Goal: Task Accomplishment & Management: Manage account settings

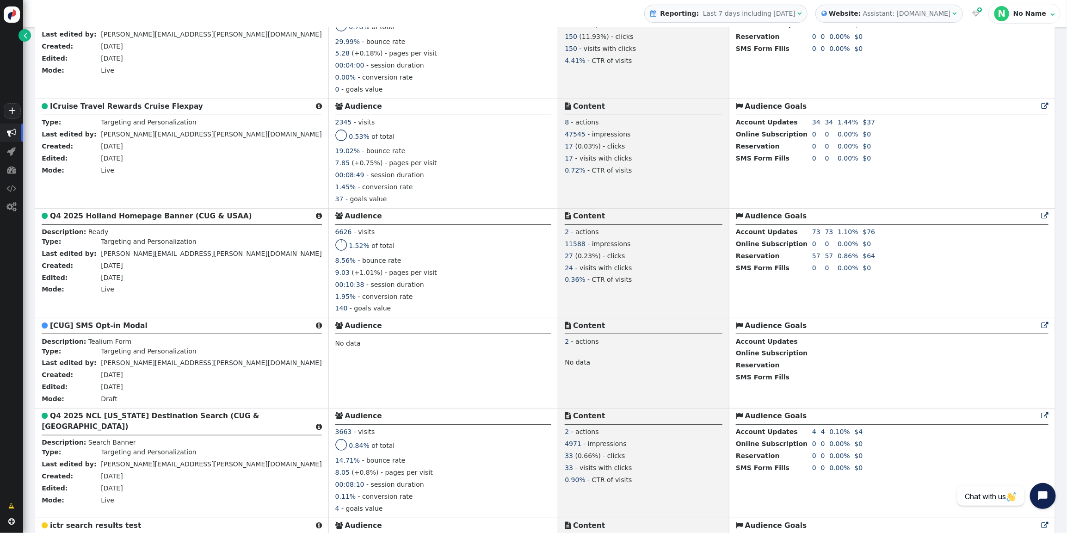
scroll to position [808, 0]
click at [88, 219] on b "Q4 2025 Holland Homepage Banner (CUG & USAA)" at bounding box center [151, 218] width 202 height 8
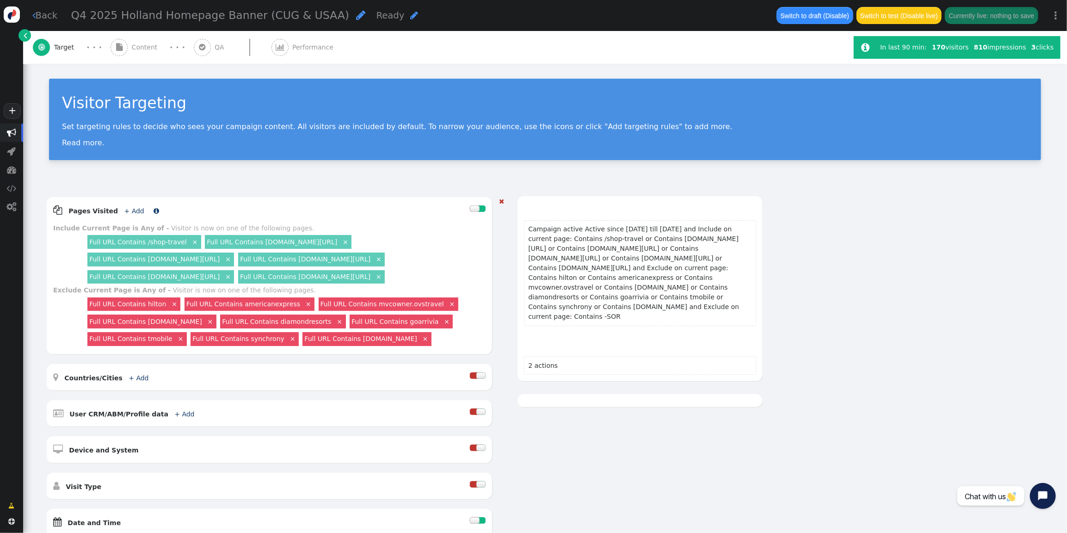
click at [129, 207] on link "+ Add" at bounding box center [134, 210] width 20 height 7
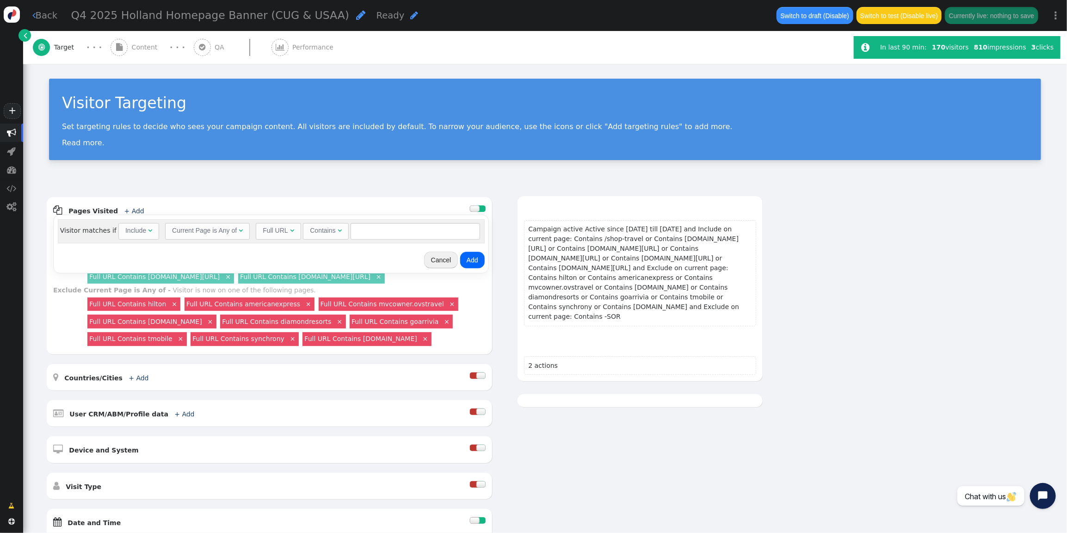
click at [140, 229] on div "Include" at bounding box center [135, 231] width 21 height 10
click at [404, 233] on input "text" at bounding box center [418, 231] width 130 height 17
type input "/"
type input "a"
drag, startPoint x: 402, startPoint y: 230, endPoint x: 276, endPoint y: 218, distance: 127.3
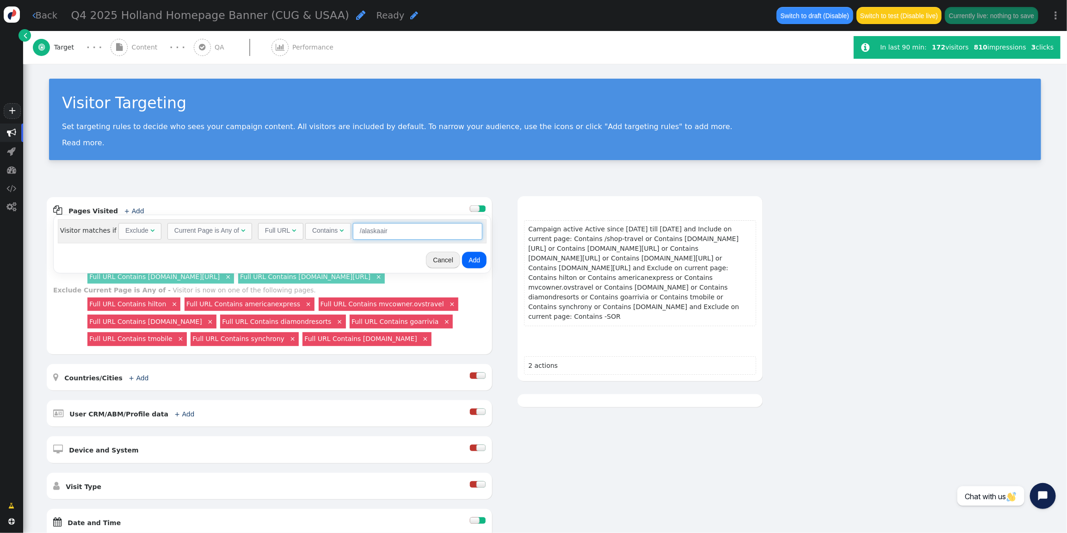
click at [276, 218] on div "Visitor matches if Exclude  Current Page is Any of  Full URL  Contains  /al…" at bounding box center [272, 244] width 437 height 58
type input "/alaskaair"
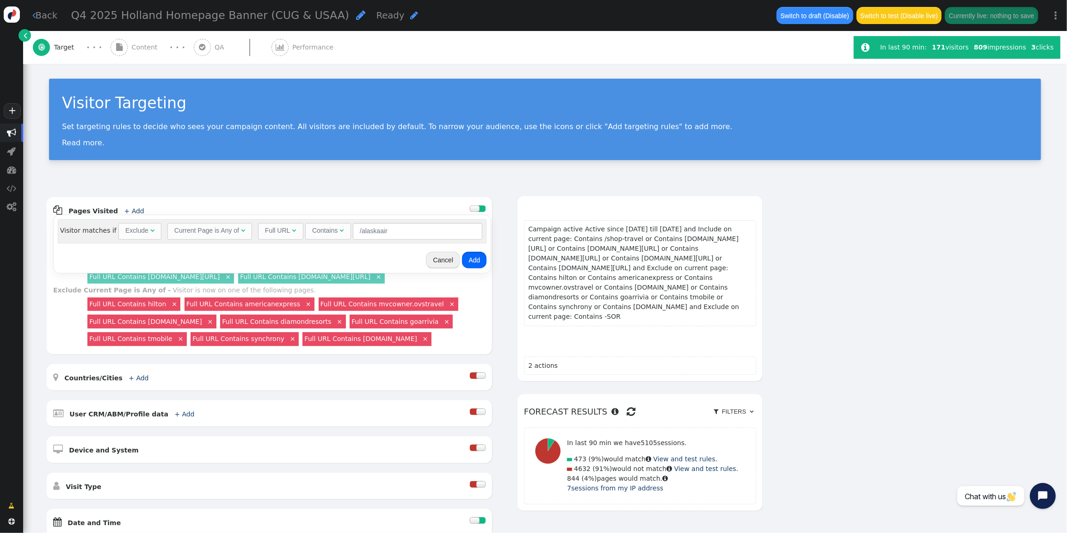
click at [473, 256] on button "Add" at bounding box center [474, 260] width 25 height 17
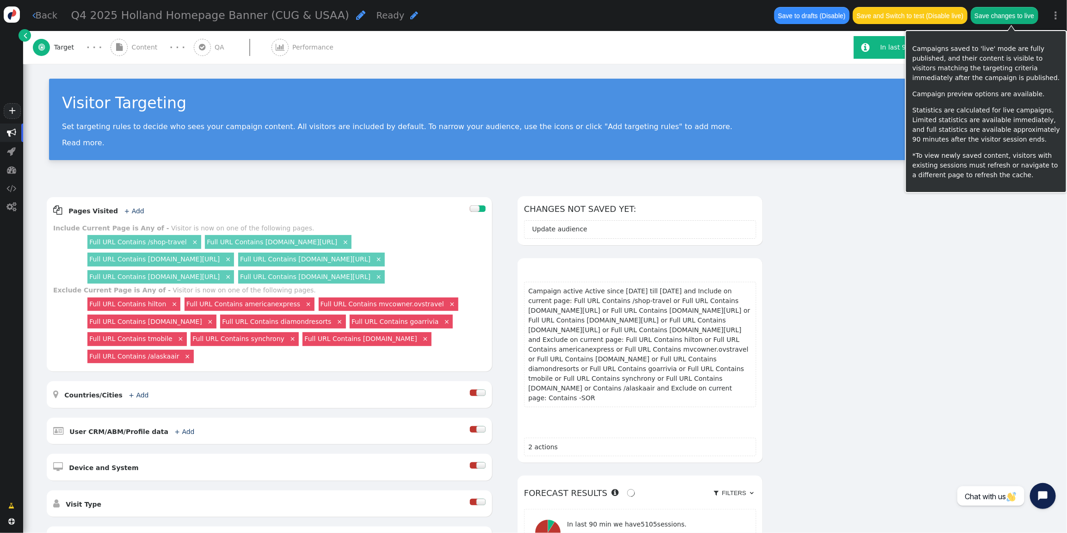
click at [1007, 16] on button "Save changes to live" at bounding box center [1005, 15] width 68 height 17
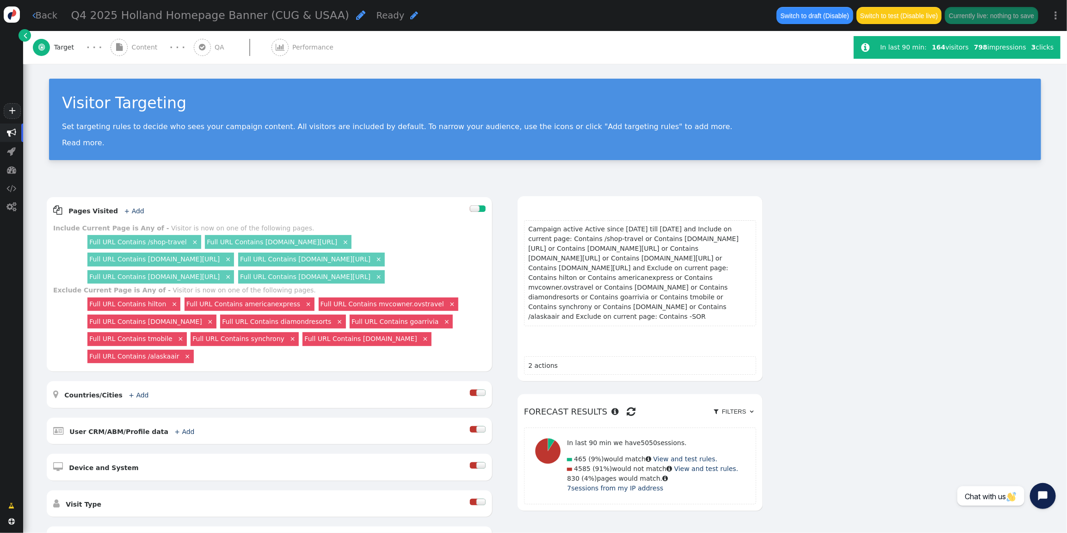
click at [11, 131] on span "" at bounding box center [11, 132] width 9 height 9
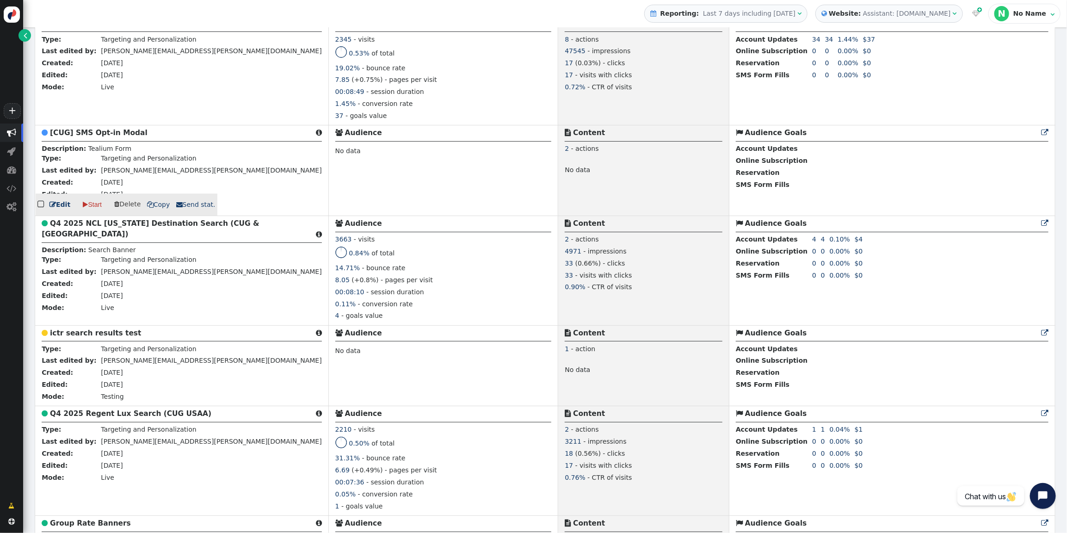
scroll to position [1125, 0]
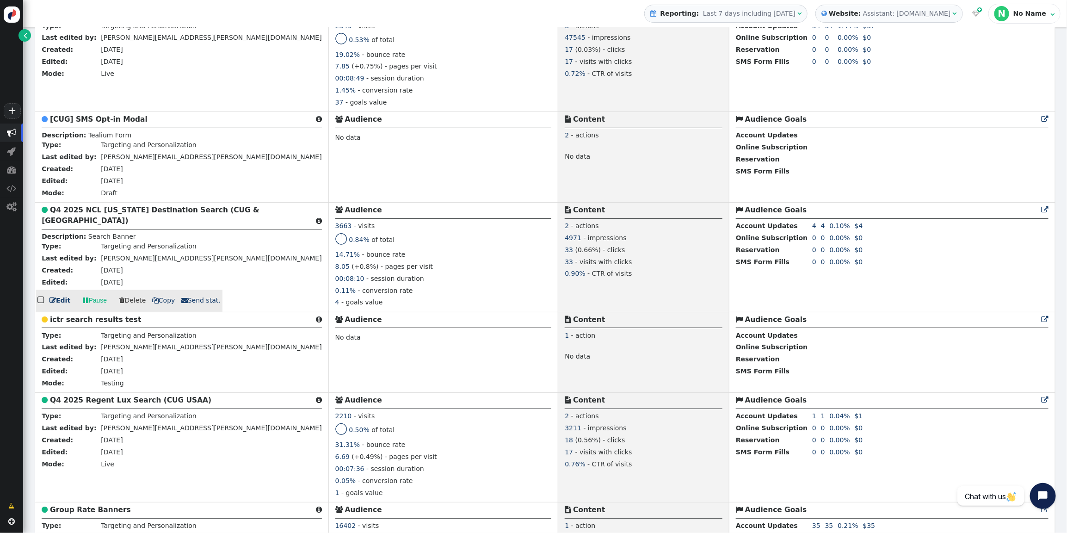
click at [118, 207] on b "Q4 2025 NCL [US_STATE] Destination Search (CUG & [GEOGRAPHIC_DATA])" at bounding box center [150, 215] width 217 height 19
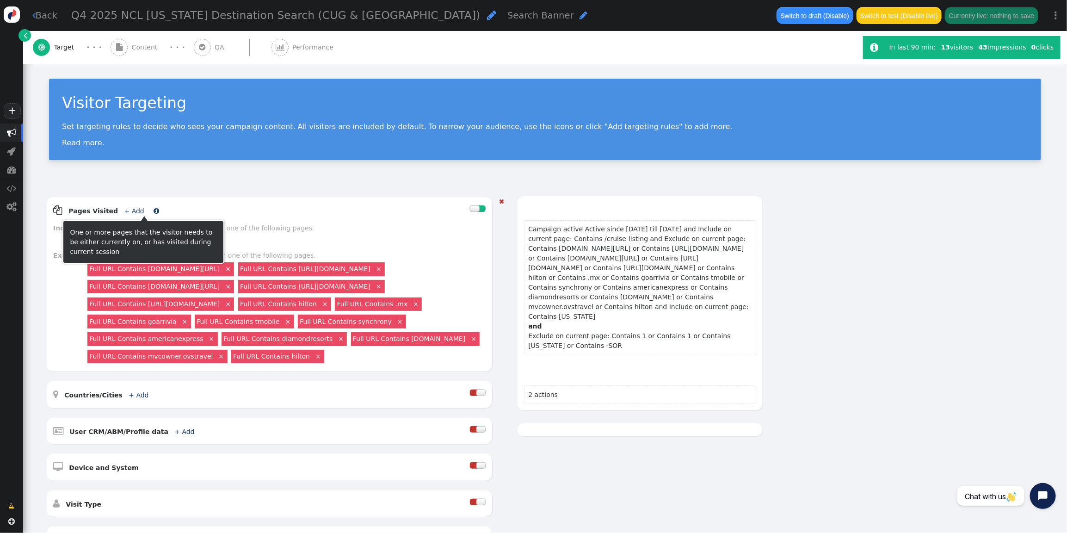
click at [133, 211] on link "+ Add" at bounding box center [134, 210] width 20 height 7
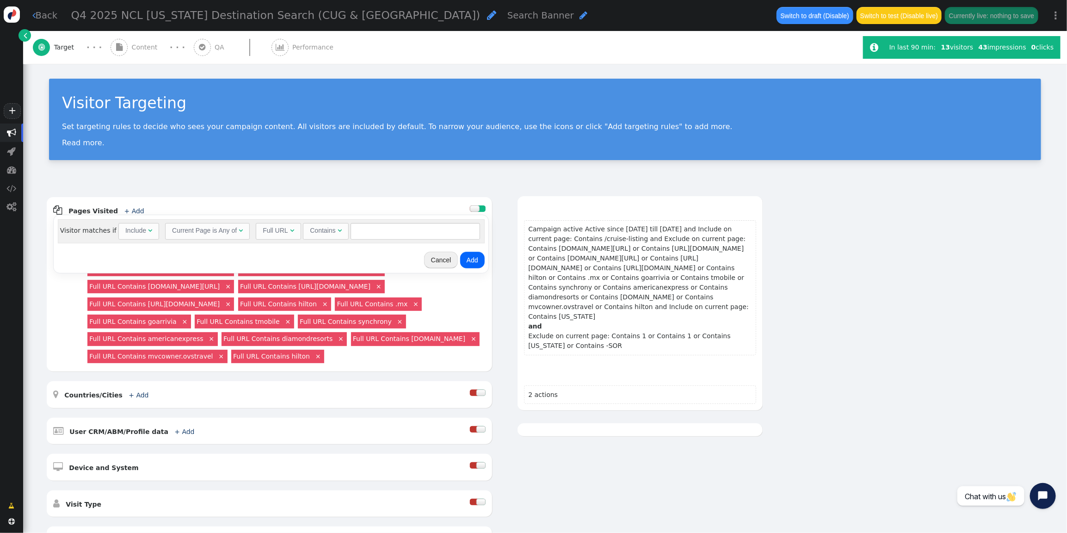
click at [130, 228] on div "Include" at bounding box center [135, 231] width 21 height 10
click at [371, 229] on input "text" at bounding box center [418, 231] width 130 height 17
type input "/alaskaair"
click at [479, 260] on button "Add" at bounding box center [474, 260] width 25 height 17
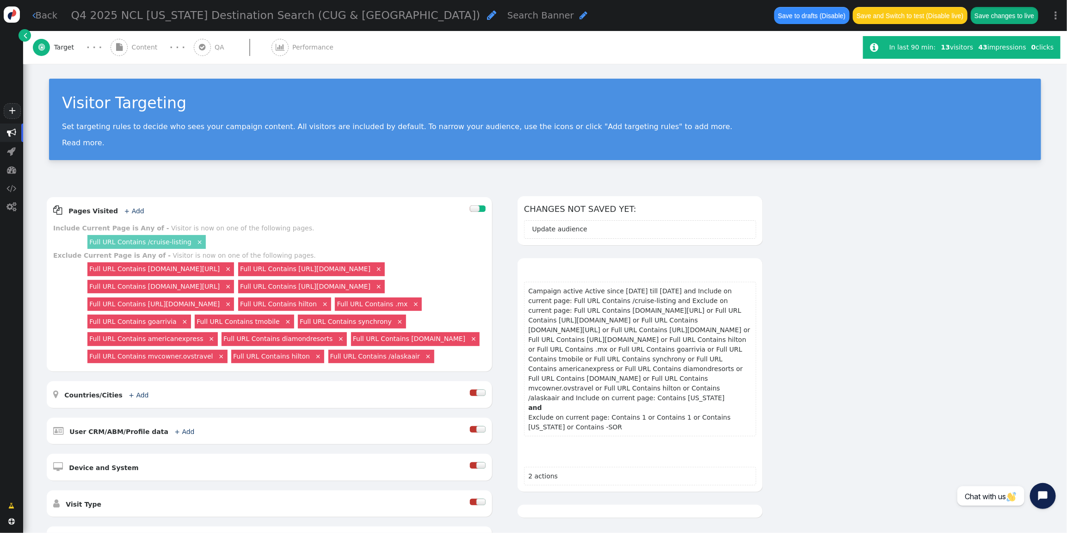
click at [1020, 14] on button "Save changes to live" at bounding box center [1005, 15] width 68 height 17
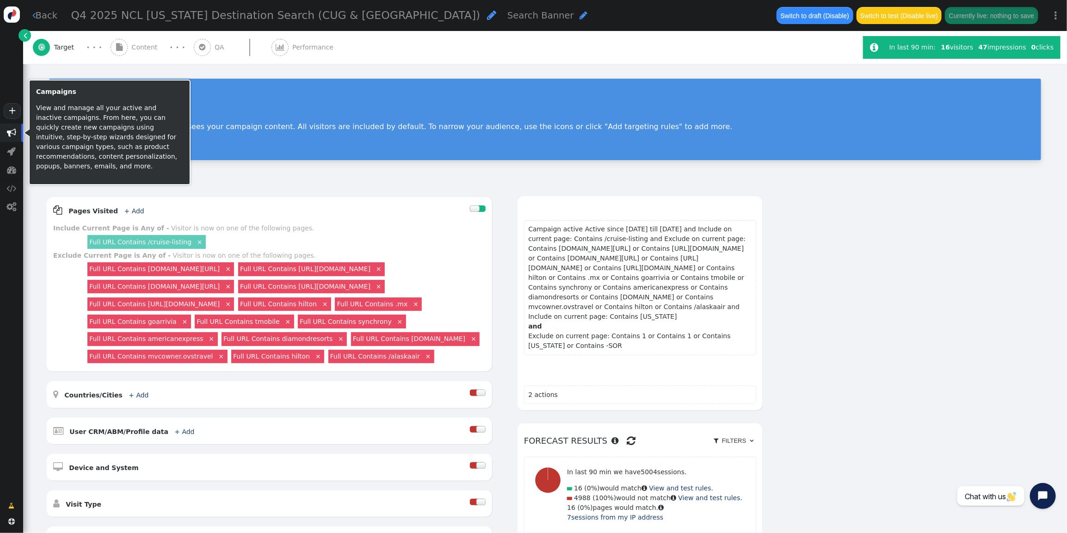
click at [12, 133] on span "" at bounding box center [11, 132] width 9 height 9
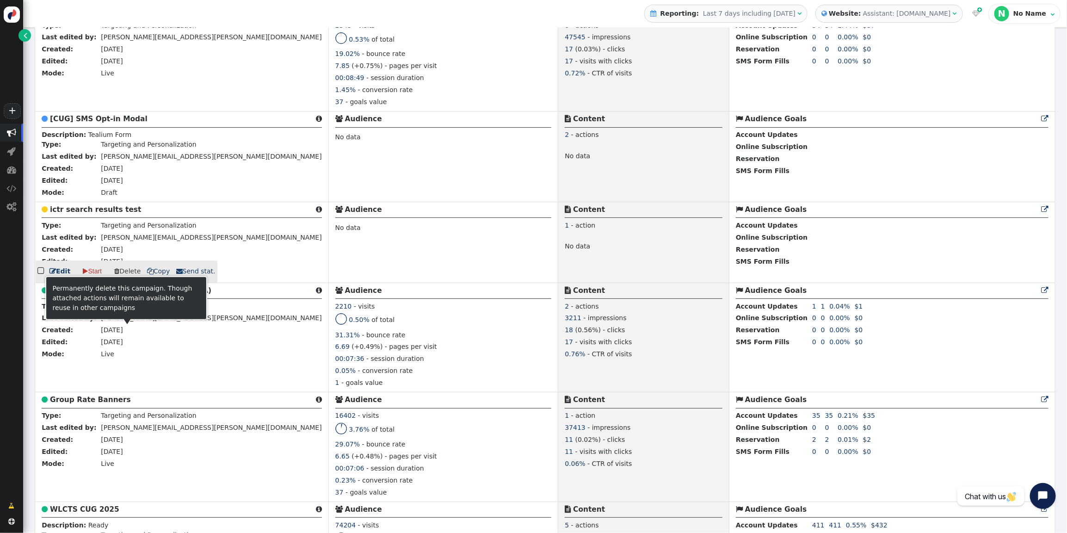
scroll to position [1456, 0]
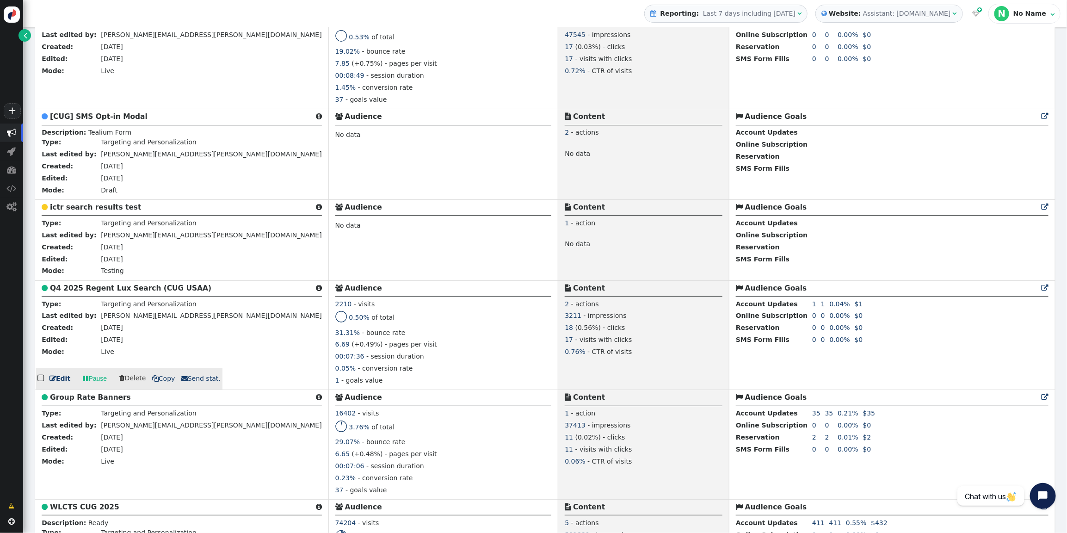
click at [123, 289] on b "Q4 2025 Regent Lux Search (CUG USAA)" at bounding box center [130, 288] width 161 height 8
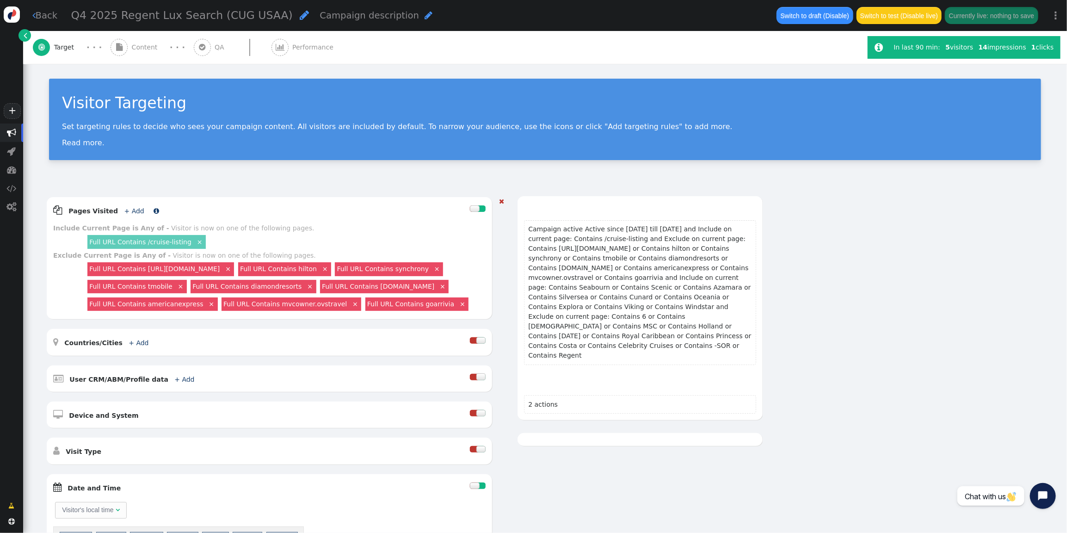
click at [129, 212] on link "+ Add" at bounding box center [134, 210] width 20 height 7
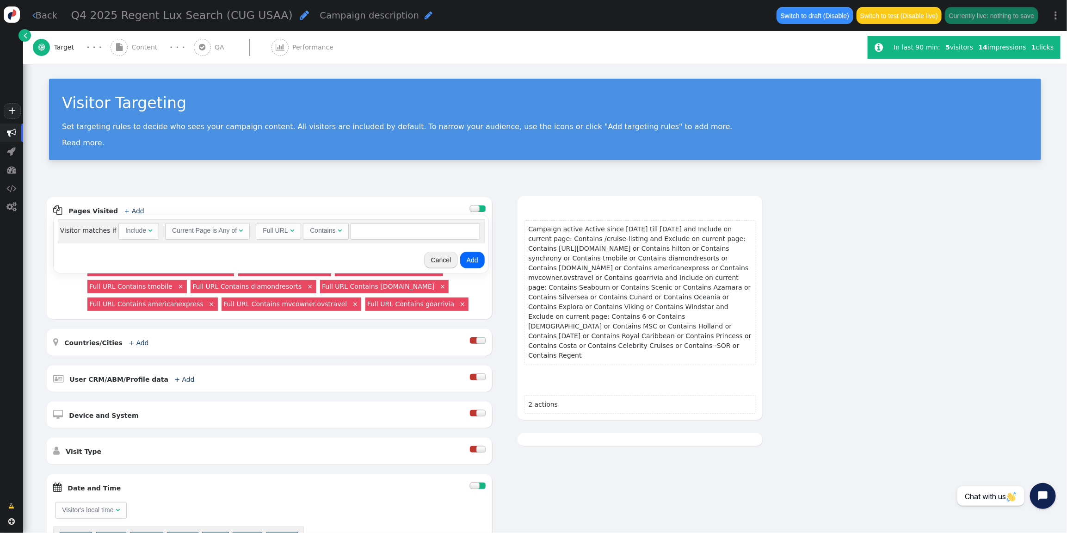
click at [144, 232] on div "Include" at bounding box center [136, 231] width 23 height 10
drag, startPoint x: 139, startPoint y: 267, endPoint x: 347, endPoint y: 255, distance: 208.0
click at [396, 232] on input "text" at bounding box center [418, 231] width 130 height 17
type input "/alaskaair"
click at [468, 257] on button "Add" at bounding box center [474, 260] width 25 height 17
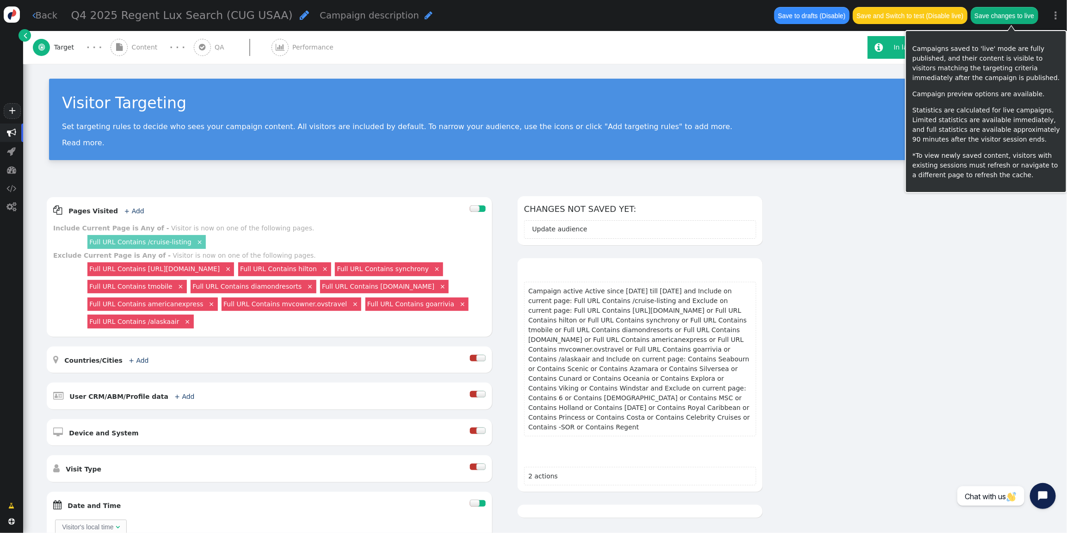
click at [999, 12] on button "Save changes to live" at bounding box center [1005, 15] width 68 height 17
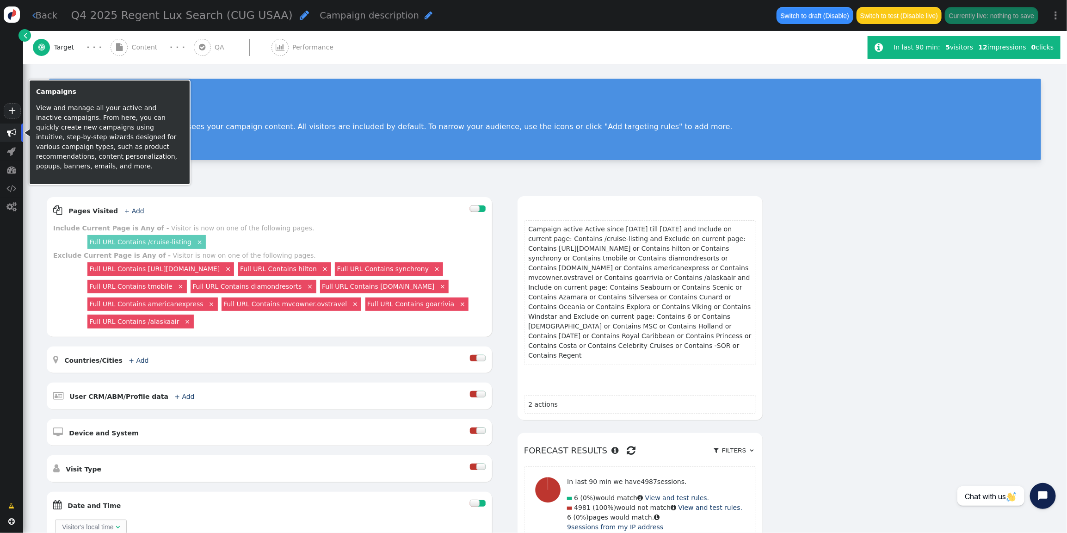
click at [11, 131] on span "" at bounding box center [11, 132] width 9 height 9
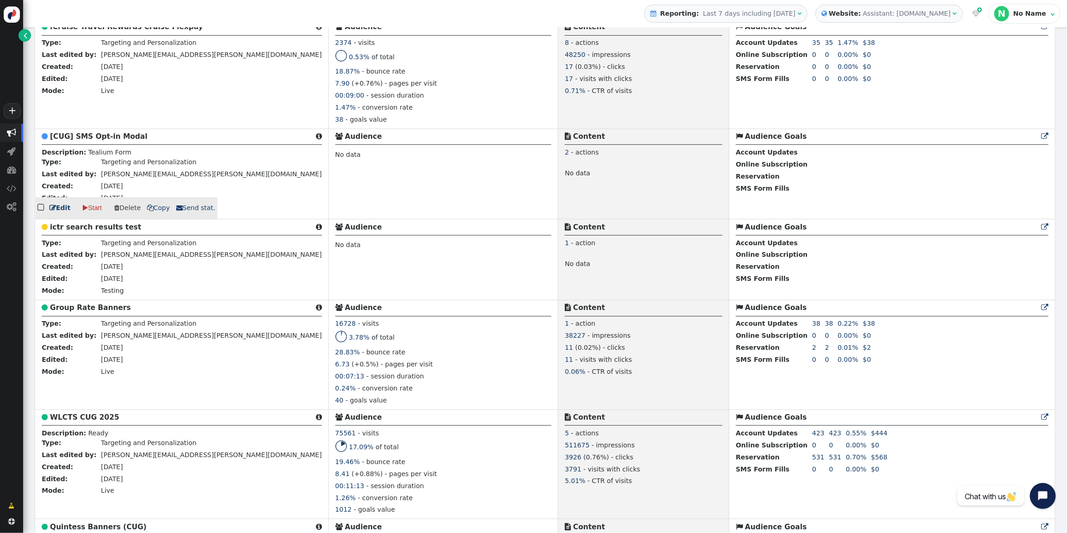
scroll to position [1549, 0]
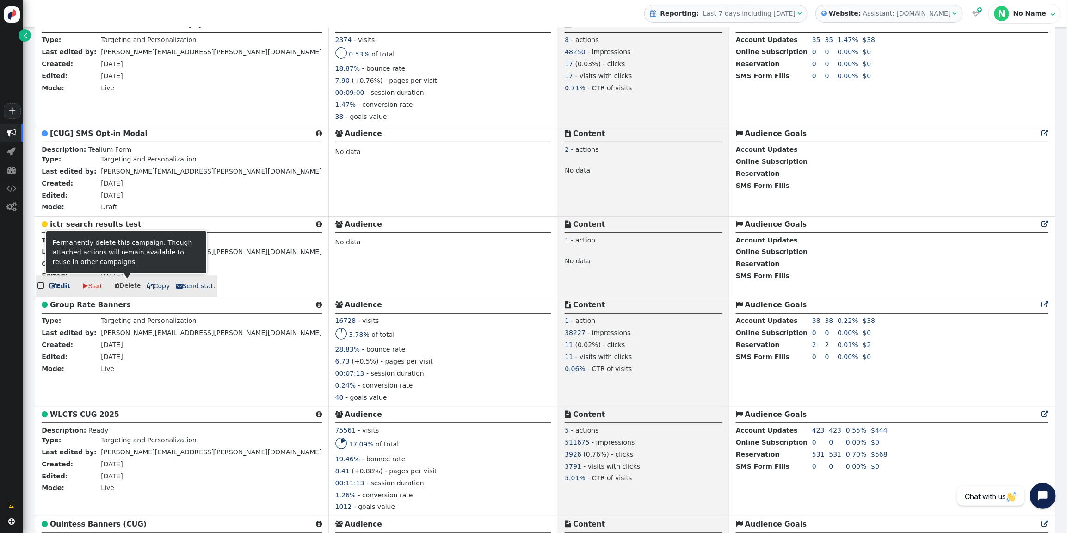
click at [130, 285] on span " Delete" at bounding box center [127, 285] width 26 height 7
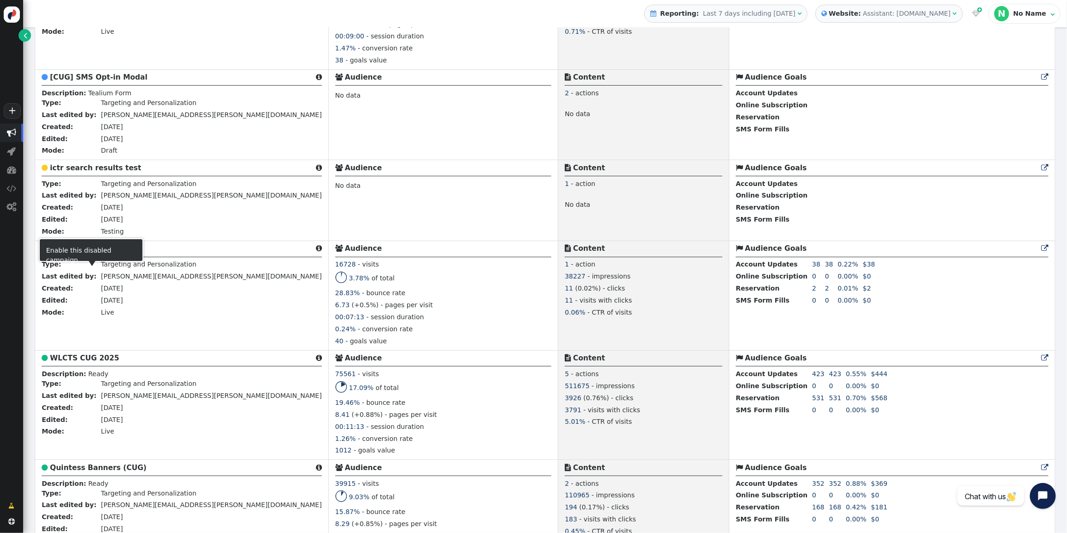
scroll to position [1606, 0]
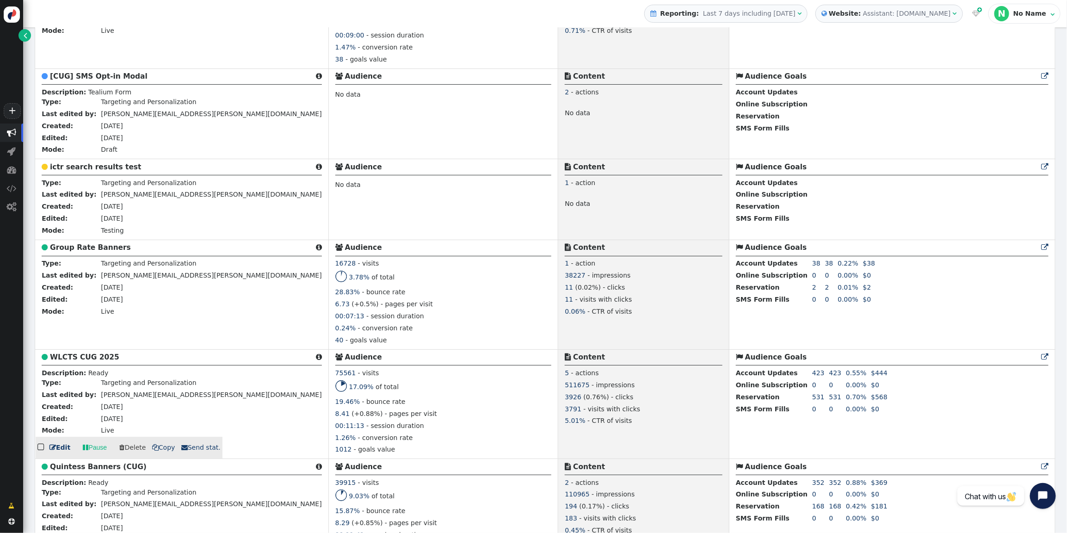
click at [92, 355] on b "WLCTS CUG 2025" at bounding box center [84, 357] width 69 height 8
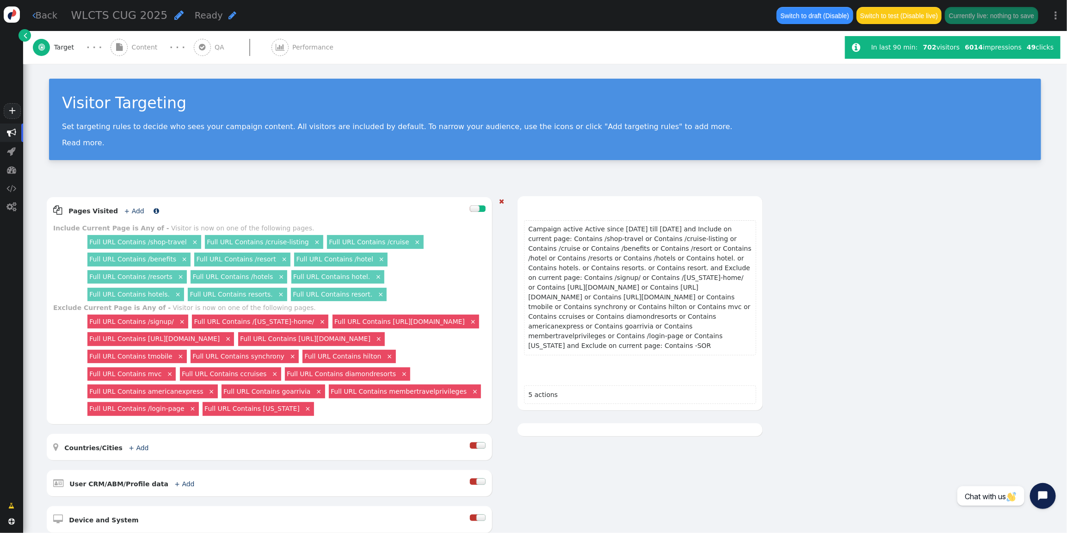
click at [129, 208] on link "+ Add" at bounding box center [134, 210] width 20 height 7
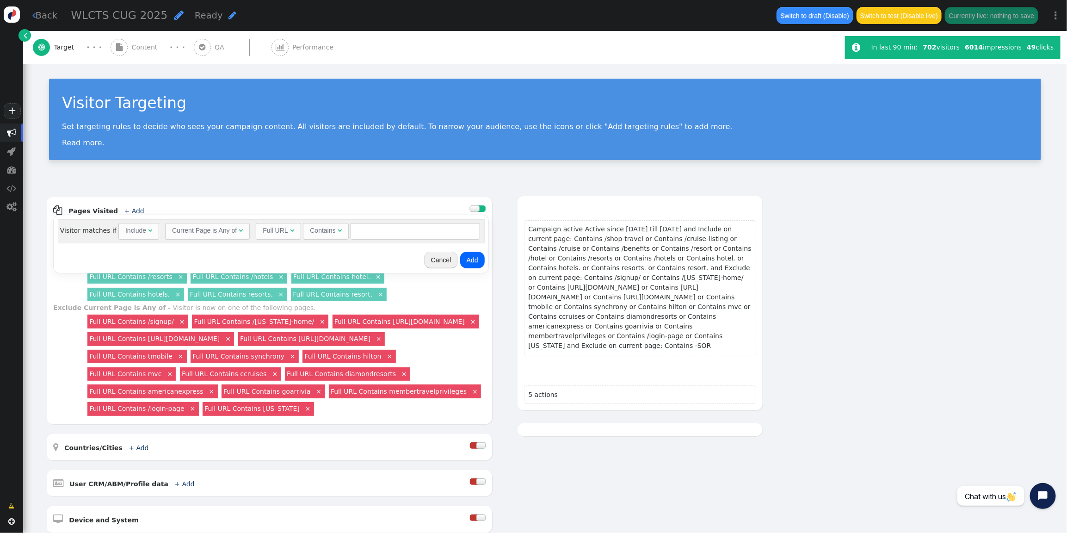
click at [125, 232] on div "Include" at bounding box center [135, 231] width 21 height 10
click at [380, 235] on input "text" at bounding box center [418, 231] width 130 height 17
type input "/alaskaair"
click at [475, 260] on button "Add" at bounding box center [474, 260] width 25 height 17
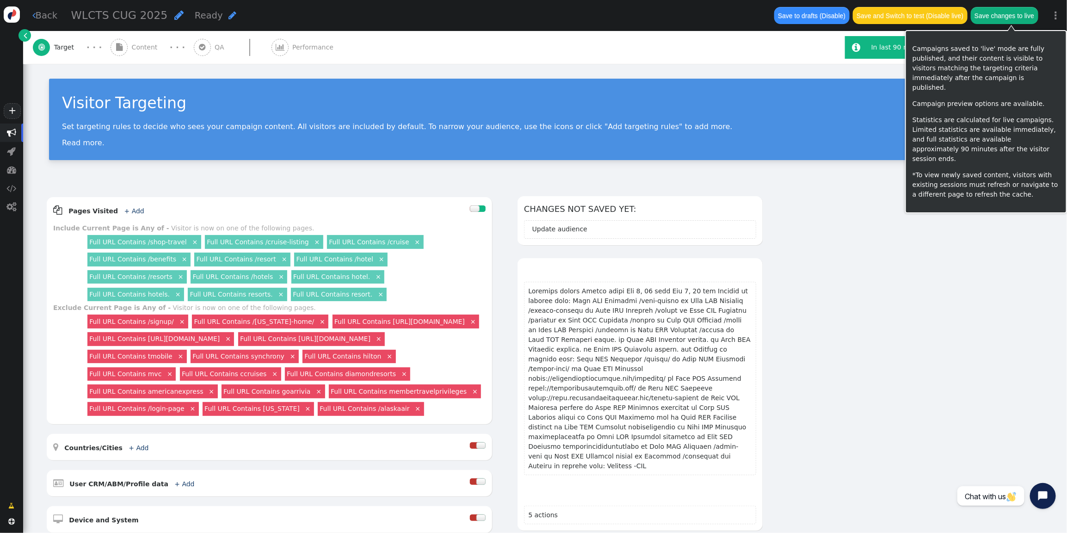
click at [1017, 17] on button "Save changes to live" at bounding box center [1005, 15] width 68 height 17
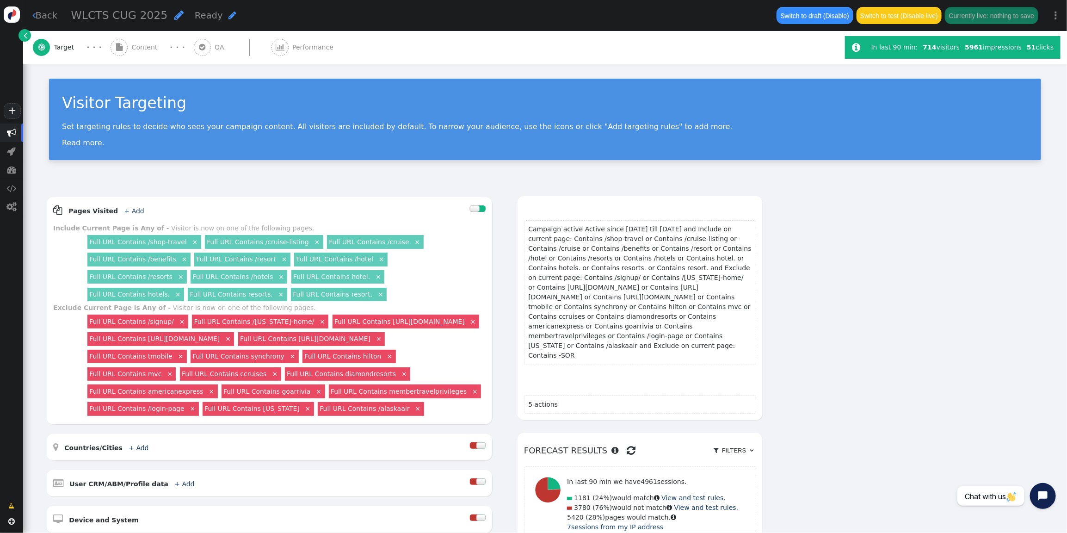
click at [10, 132] on span "" at bounding box center [11, 132] width 9 height 9
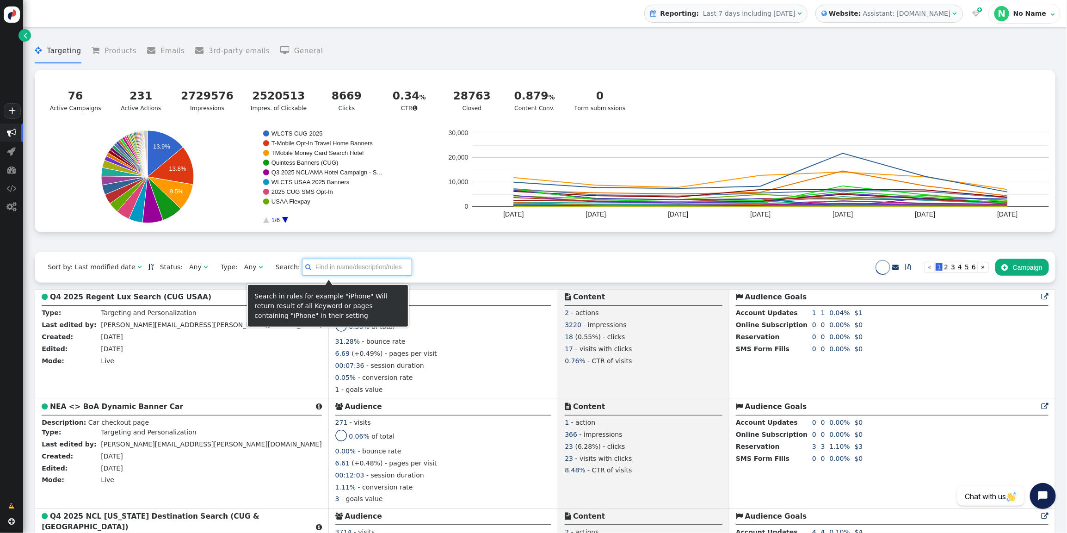
click at [314, 270] on input "text" at bounding box center [357, 267] width 110 height 17
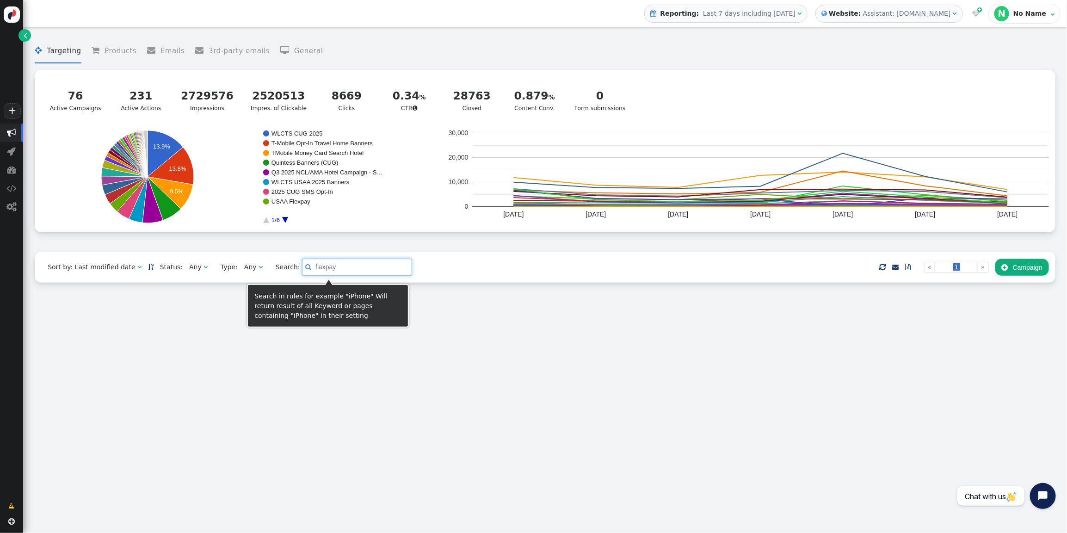
click at [309, 273] on input "flaxpay" at bounding box center [357, 267] width 110 height 17
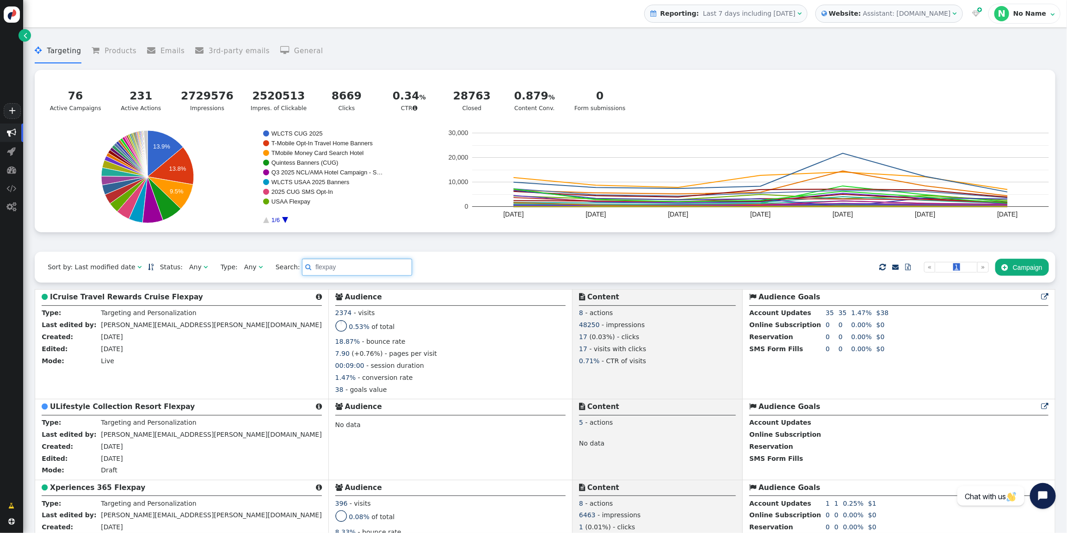
type input "flexpay"
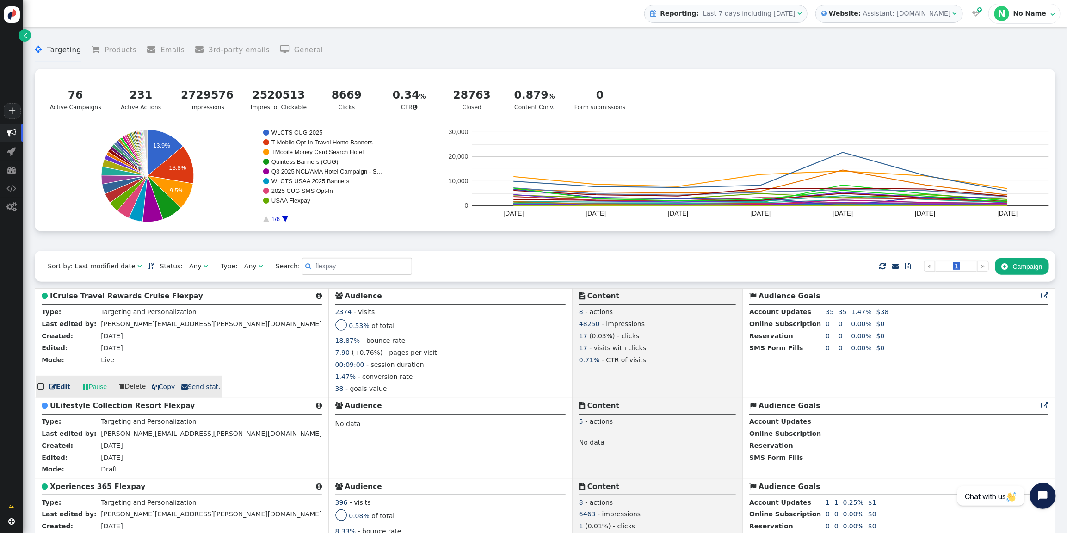
click at [139, 298] on b "ICruise Travel Rewards Cruise Flexpay" at bounding box center [126, 296] width 153 height 8
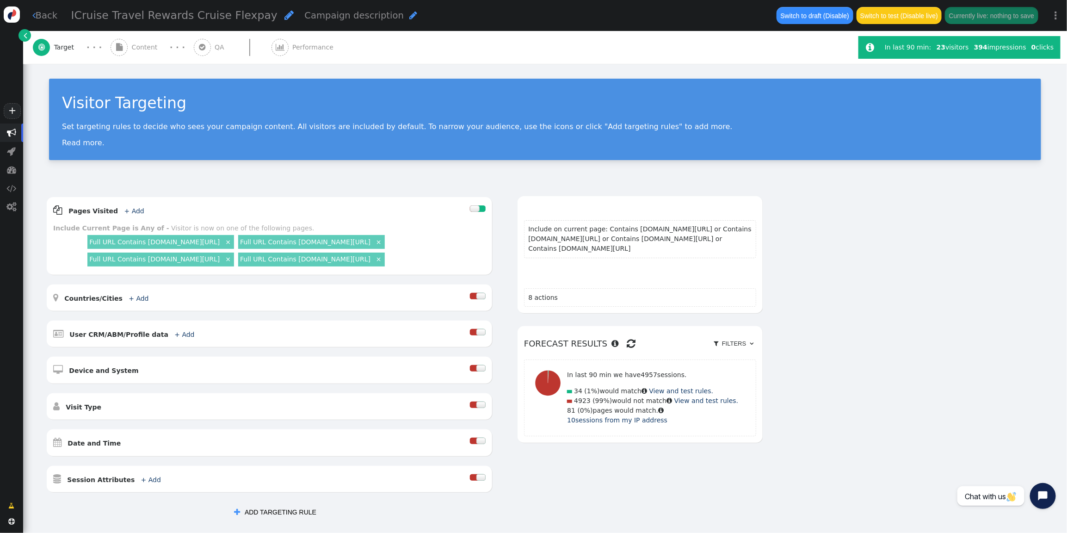
click at [137, 50] on span "Content" at bounding box center [147, 48] width 30 height 10
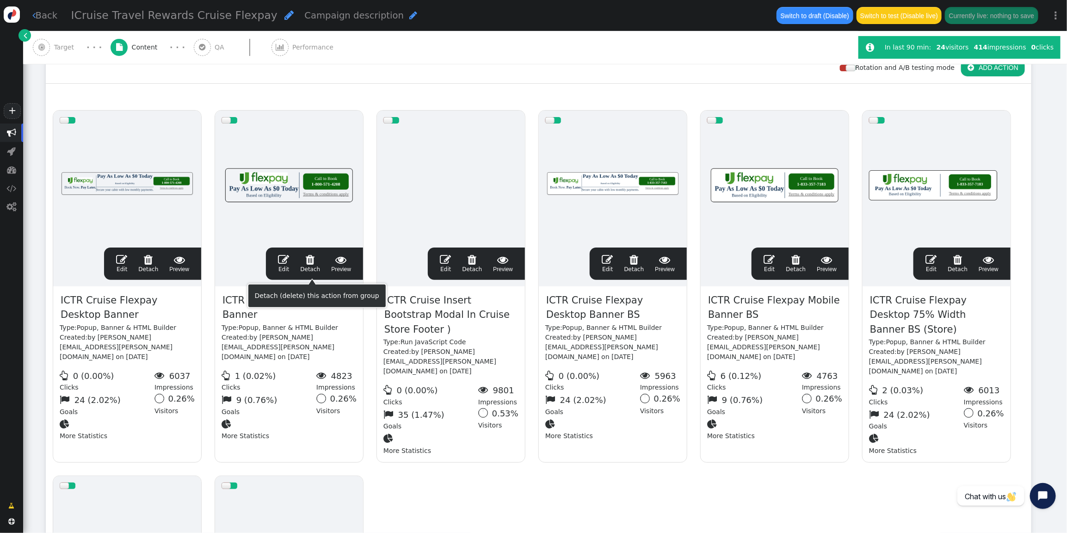
scroll to position [133, 0]
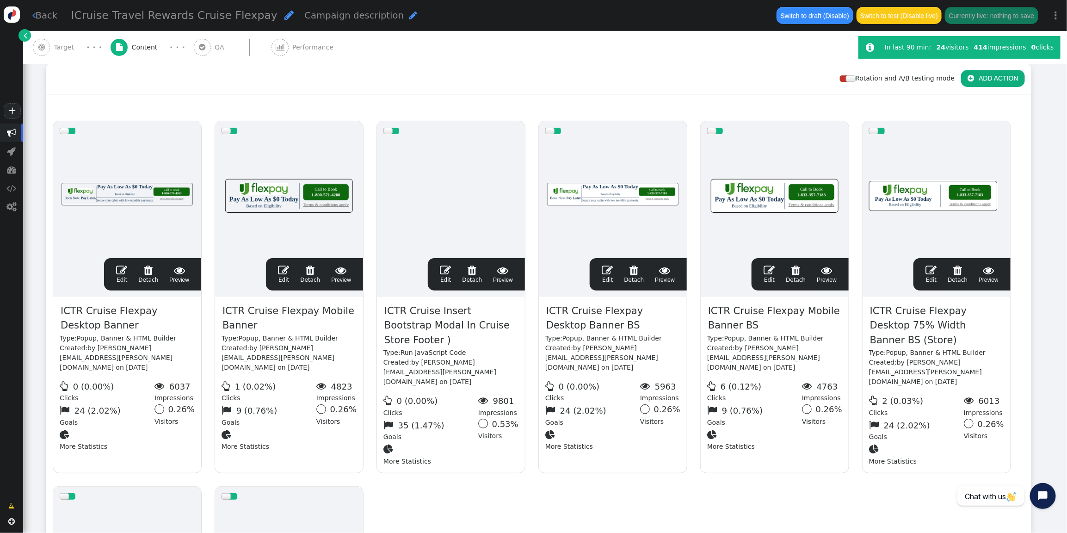
click at [937, 265] on span "" at bounding box center [931, 270] width 11 height 11
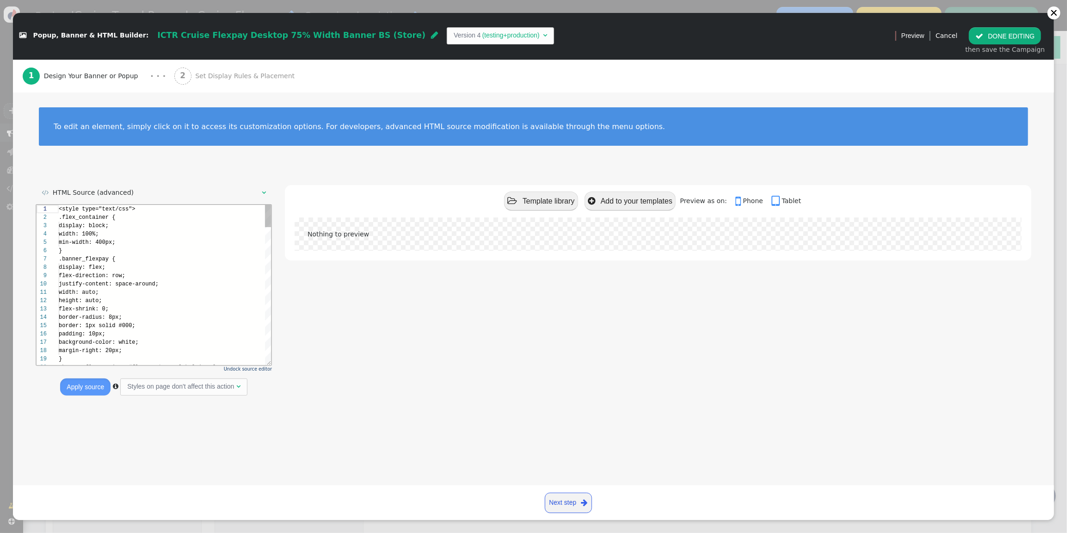
scroll to position [83, 0]
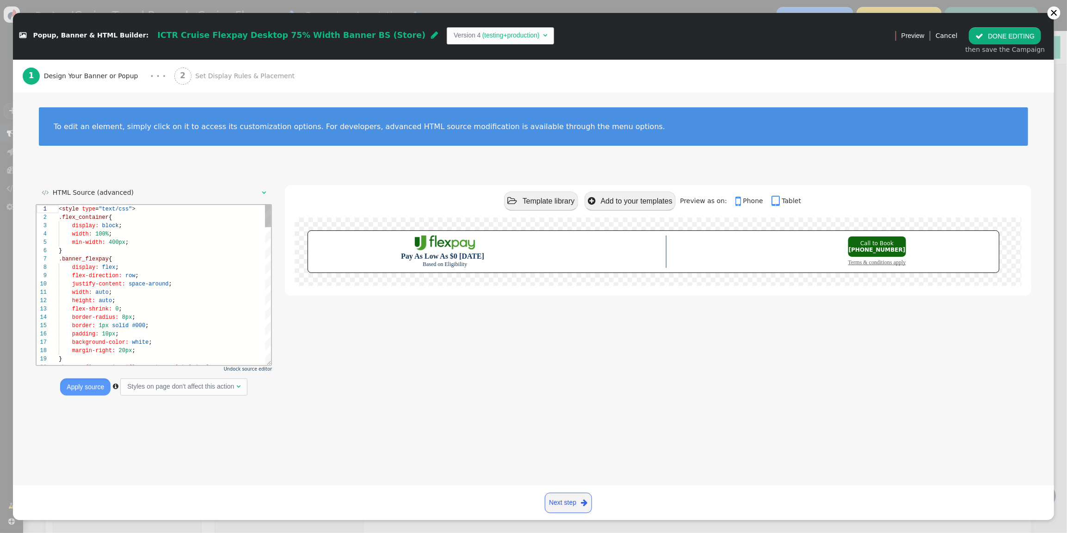
click at [149, 244] on div "min-width: 400px ;" at bounding box center [164, 242] width 213 height 8
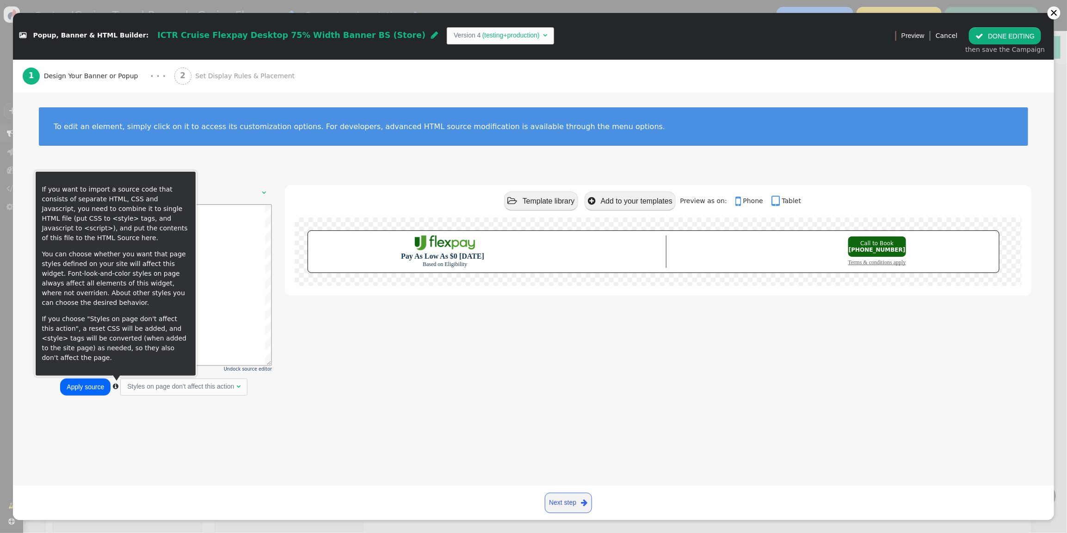
type textarea "<style type="text/css"> .flex_container { display: block; width: 100%; min-widt…"
drag, startPoint x: 92, startPoint y: 383, endPoint x: 100, endPoint y: 384, distance: 9.0
click at [92, 382] on button "Apply source" at bounding box center [85, 386] width 50 height 17
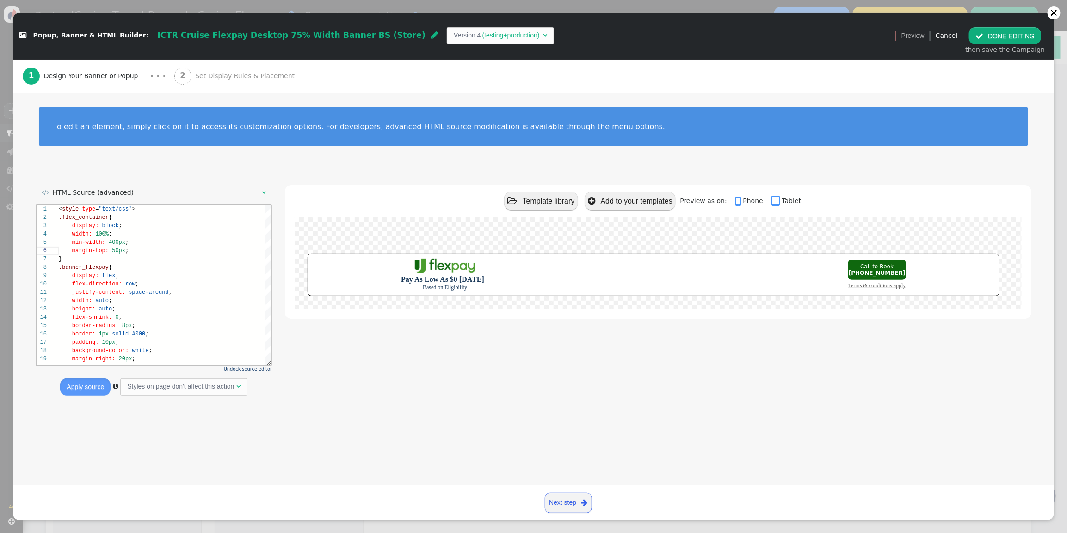
click at [992, 37] on button " DONE EDITING" at bounding box center [1005, 35] width 72 height 17
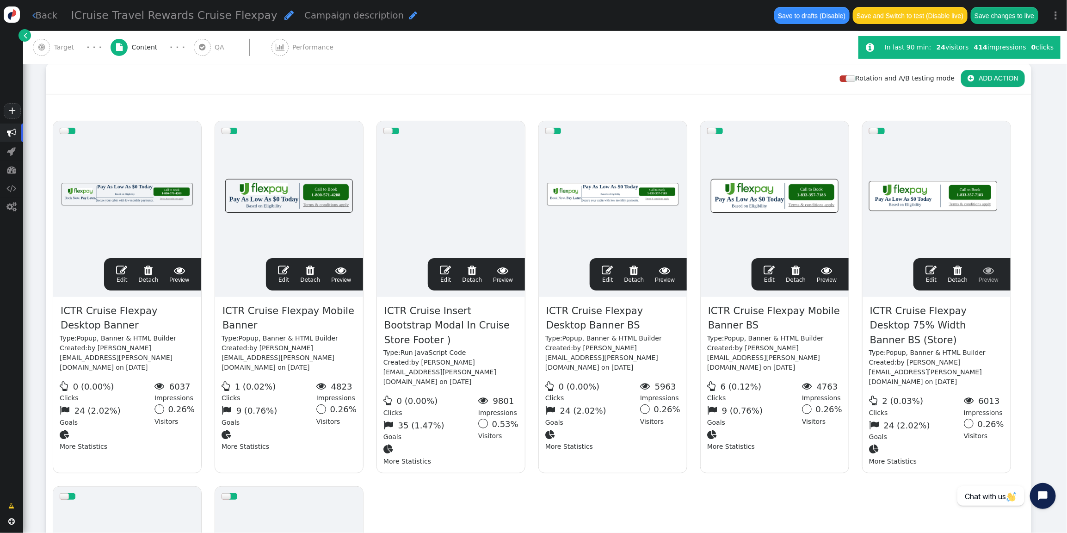
scroll to position [83, 0]
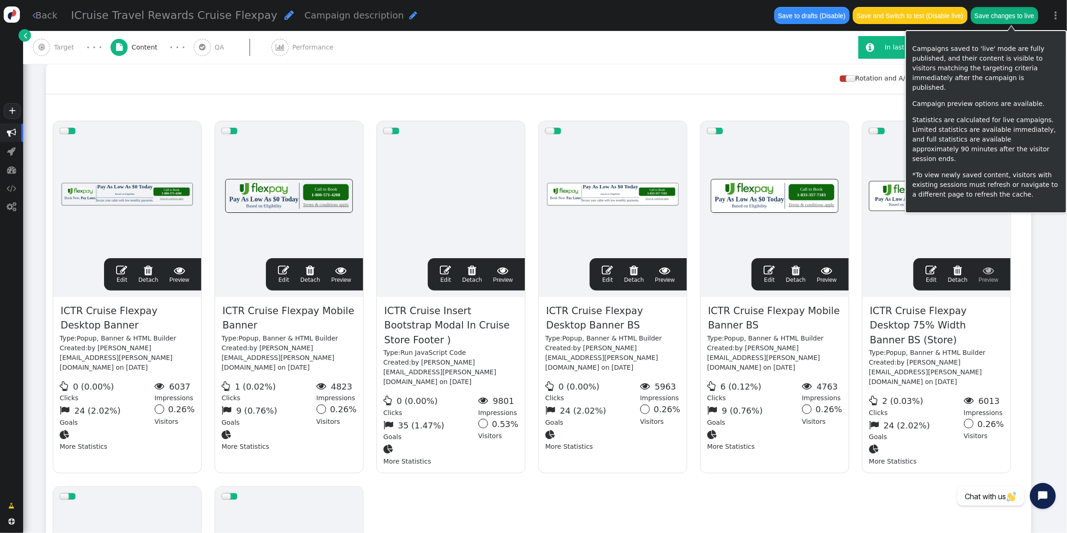
click at [997, 18] on button "Save changes to live" at bounding box center [1005, 15] width 68 height 17
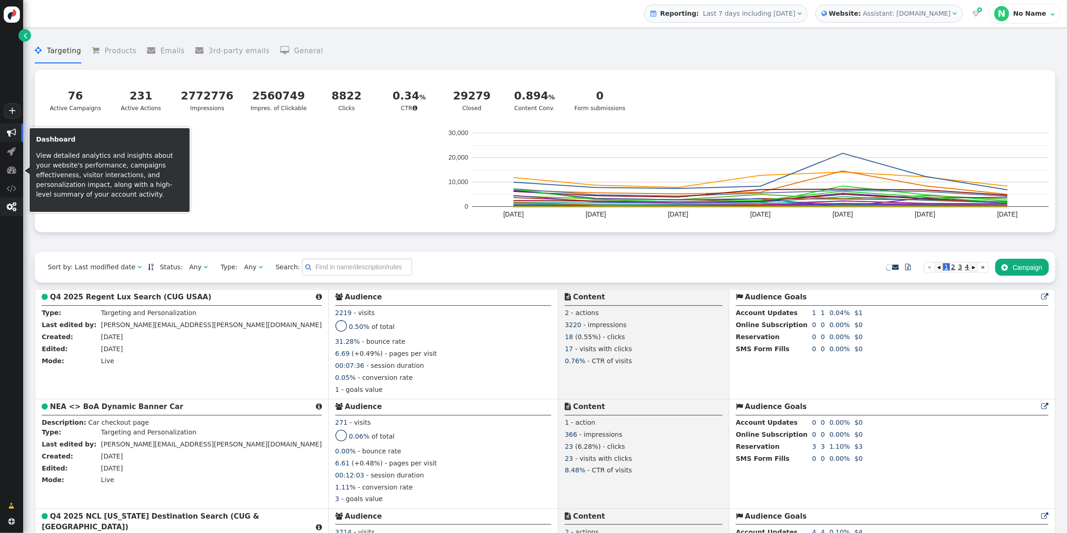
click at [8, 208] on span "" at bounding box center [12, 206] width 10 height 9
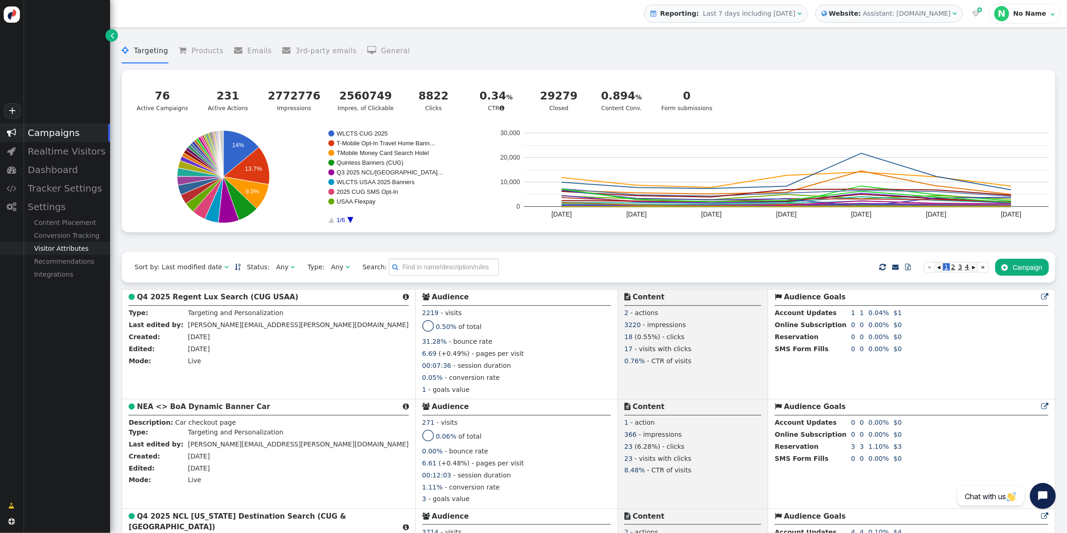
click at [67, 250] on div "Visitor Attributes" at bounding box center [66, 248] width 87 height 13
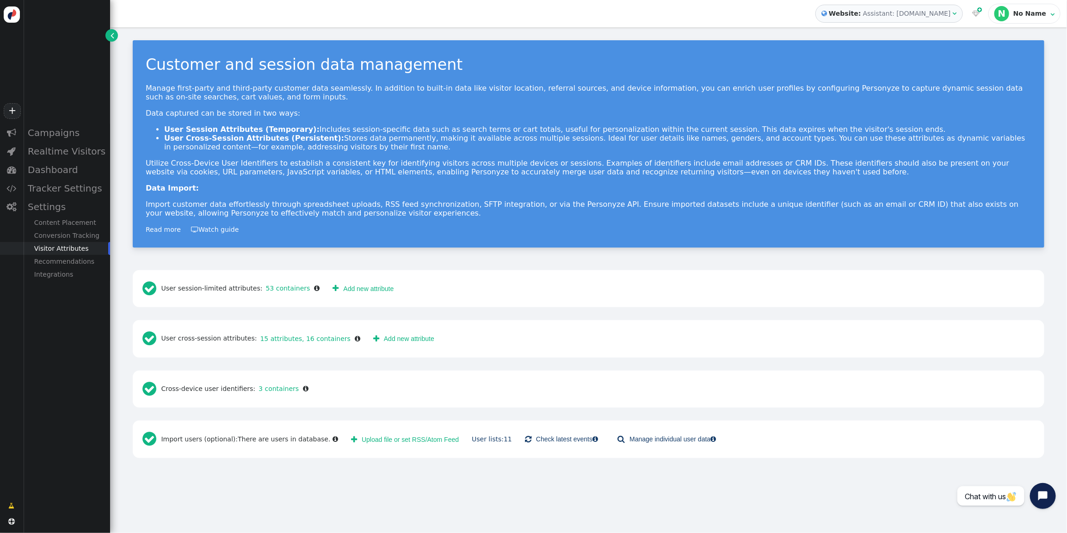
click at [904, 18] on div "Assistant: [DOMAIN_NAME]" at bounding box center [907, 14] width 88 height 10
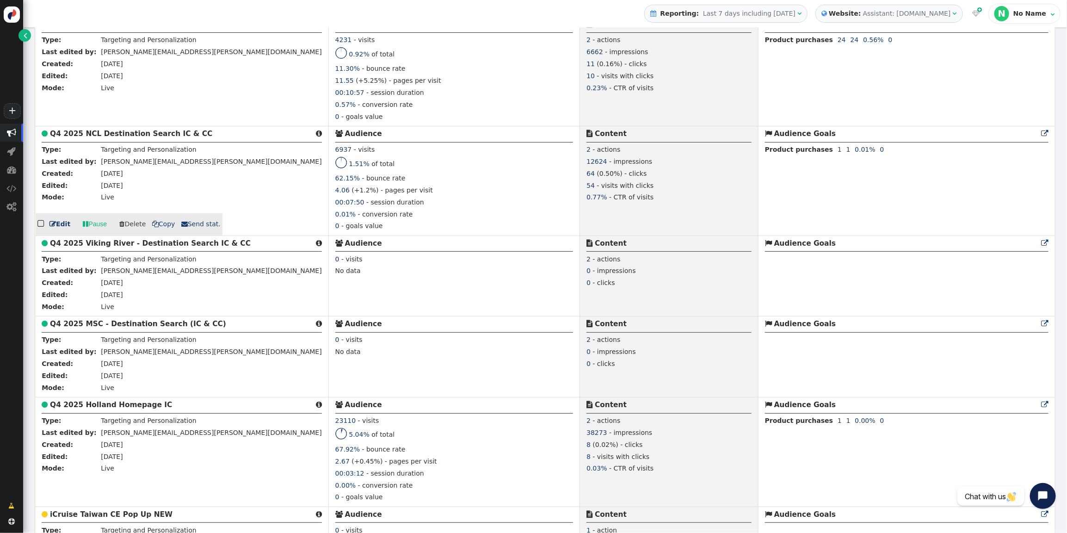
scroll to position [272, 0]
click at [112, 136] on b "Q4 2025 NCL Destination Search IC & CC" at bounding box center [131, 134] width 162 height 8
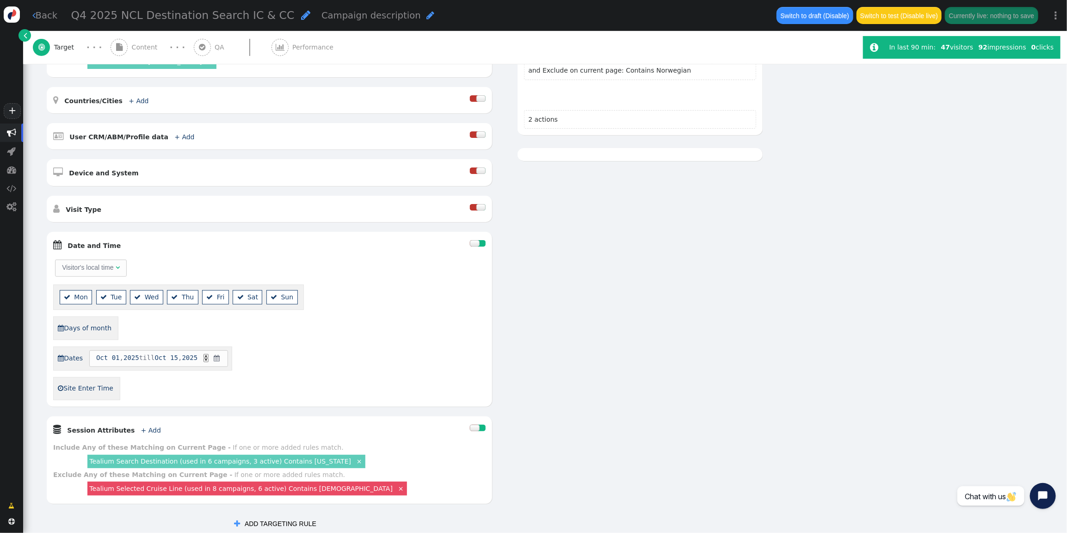
scroll to position [234, 0]
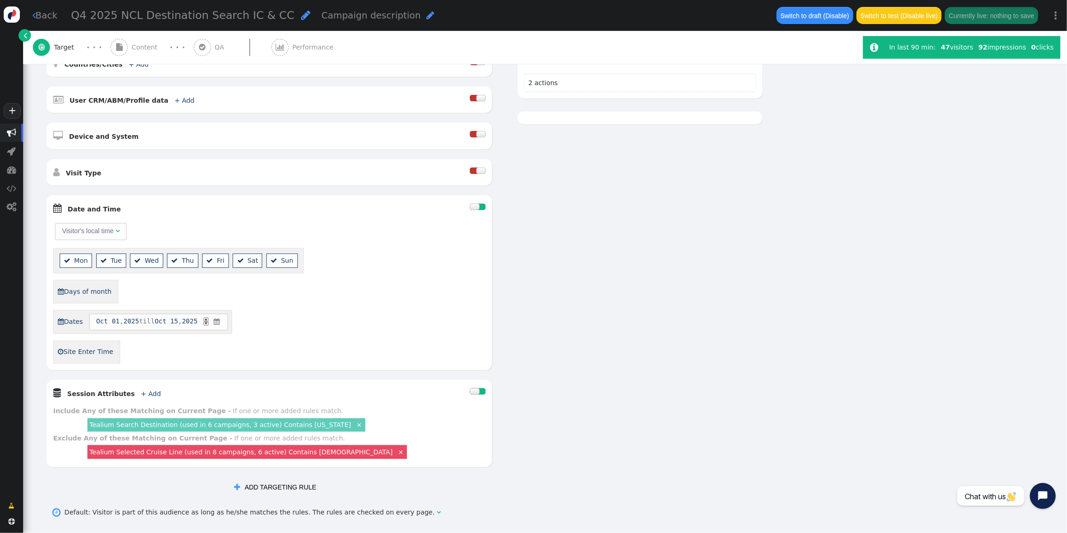
click at [237, 428] on link "Tealium Search Destination (used in 6 campaigns, 3 active) Contains Alaska" at bounding box center [220, 424] width 262 height 7
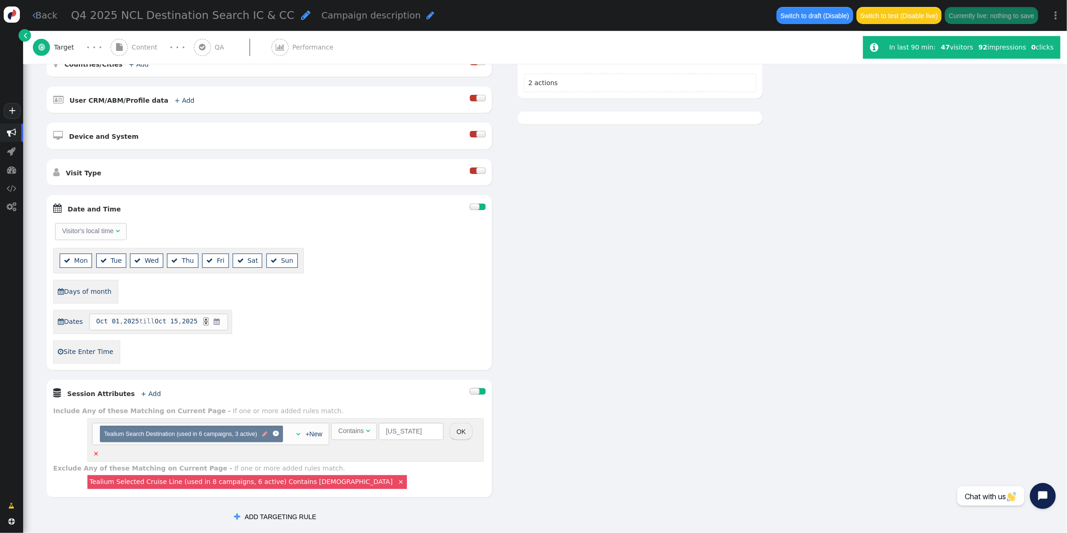
click at [266, 438] on span "" at bounding box center [265, 434] width 5 height 9
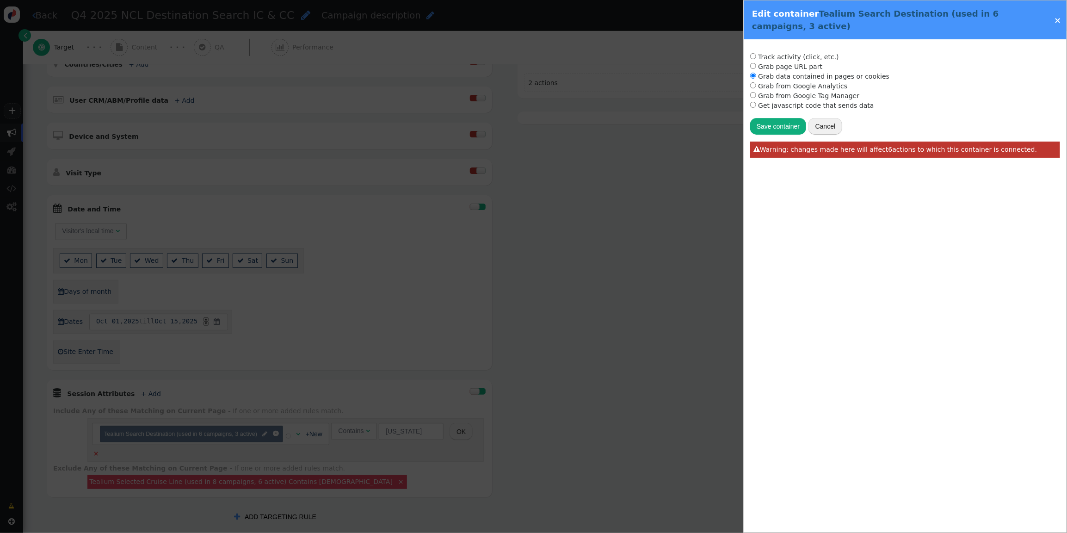
radio input "true"
type input "utag.data['search_destination']"
type input "Tealium Search Destination"
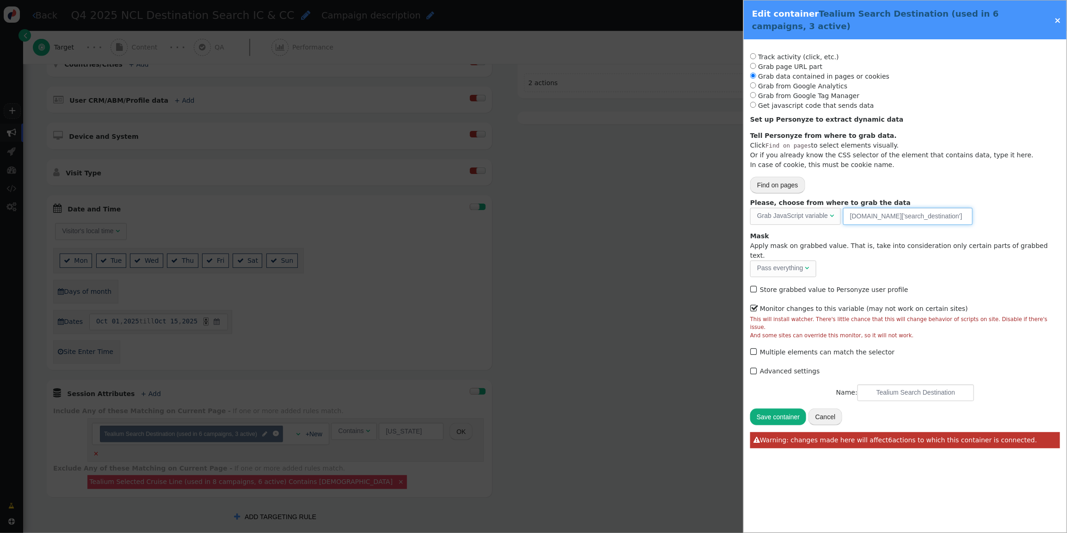
drag, startPoint x: 937, startPoint y: 217, endPoint x: 779, endPoint y: 212, distance: 157.8
click at [779, 212] on div "Please, choose from where to grab the data Grab JavaScript variable  URL param…" at bounding box center [905, 211] width 310 height 26
